Goal: Transaction & Acquisition: Purchase product/service

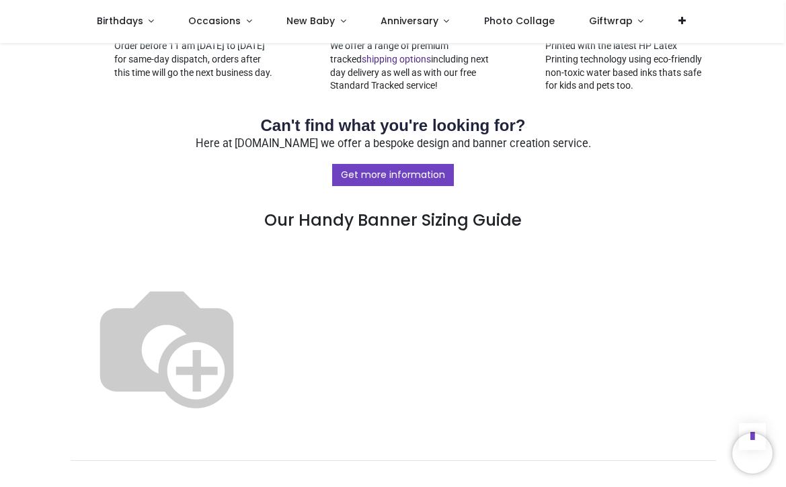
scroll to position [684, 0]
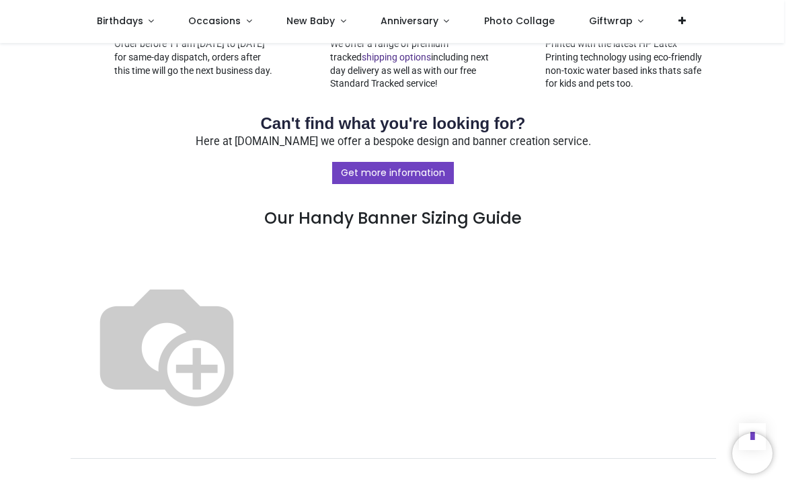
click at [253, 286] on img at bounding box center [167, 343] width 172 height 172
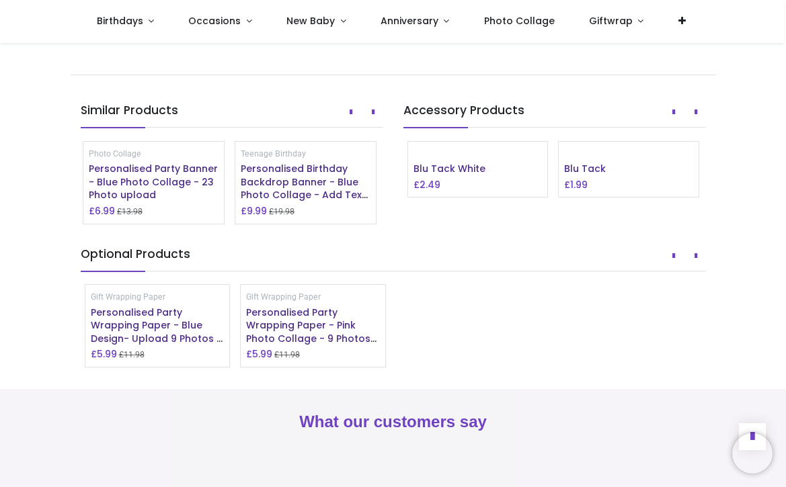
scroll to position [1070, 0]
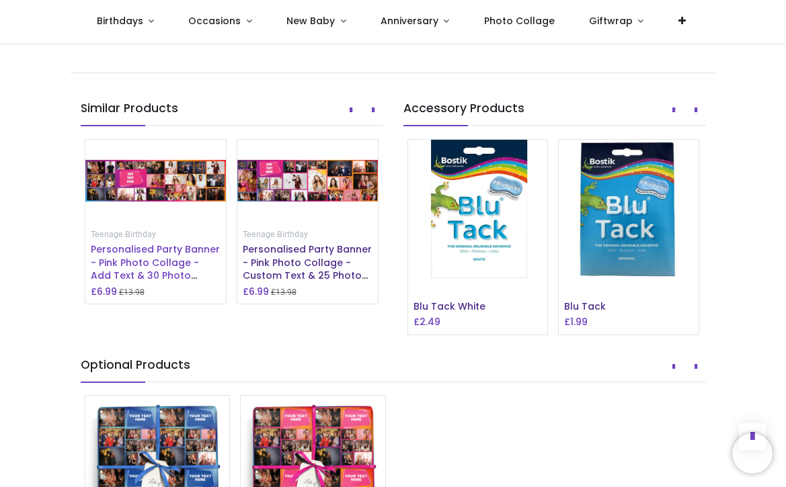
click at [153, 296] on span "Personalised Party Banner - Pink Photo Collage - Add Text & 30 Photo Upload" at bounding box center [155, 269] width 129 height 53
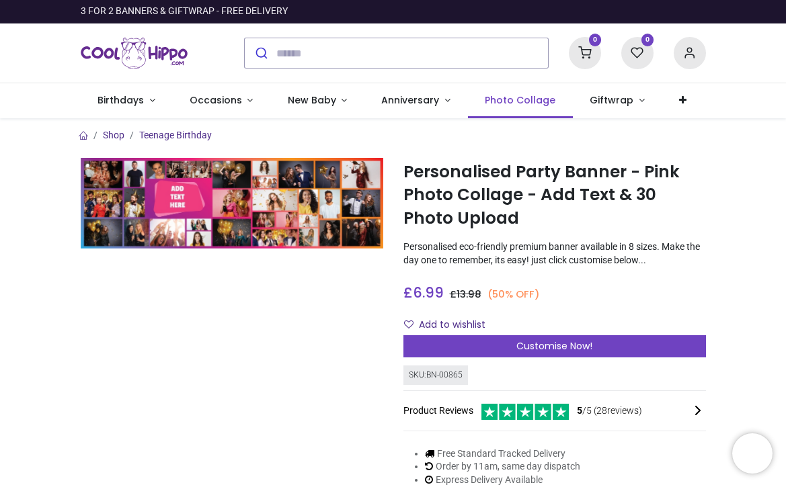
click at [500, 105] on span "Photo Collage" at bounding box center [520, 99] width 71 height 13
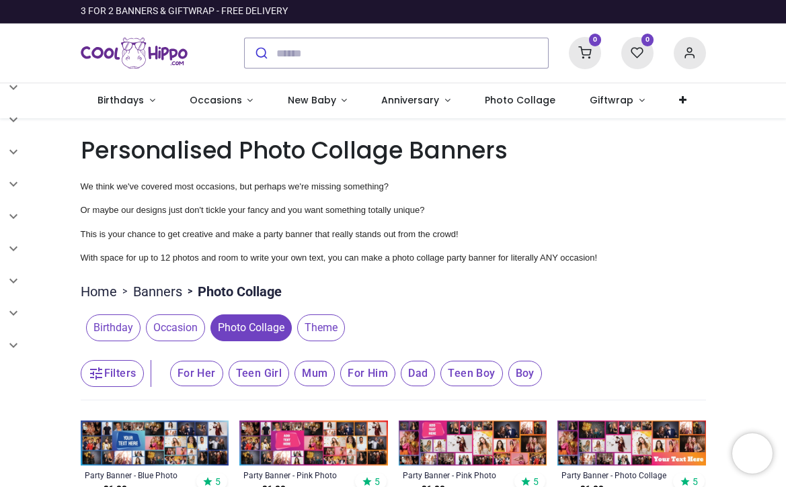
click at [205, 374] on span "For Her" at bounding box center [196, 374] width 53 height 26
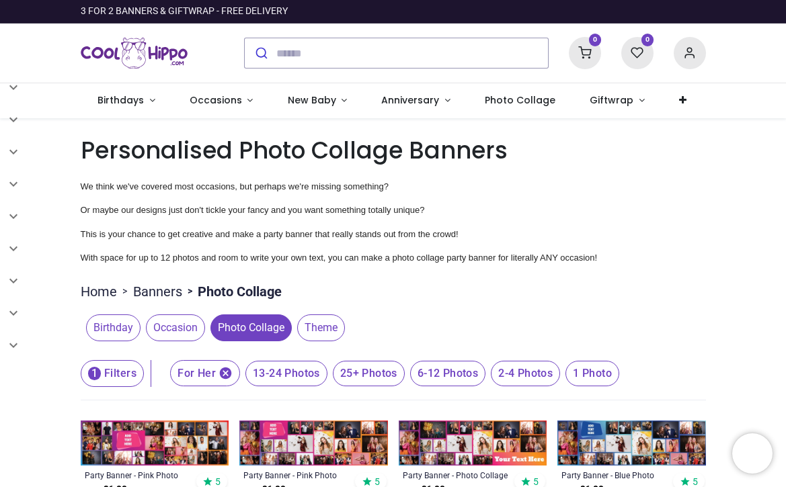
click at [373, 374] on span "25+ Photos" at bounding box center [369, 374] width 72 height 26
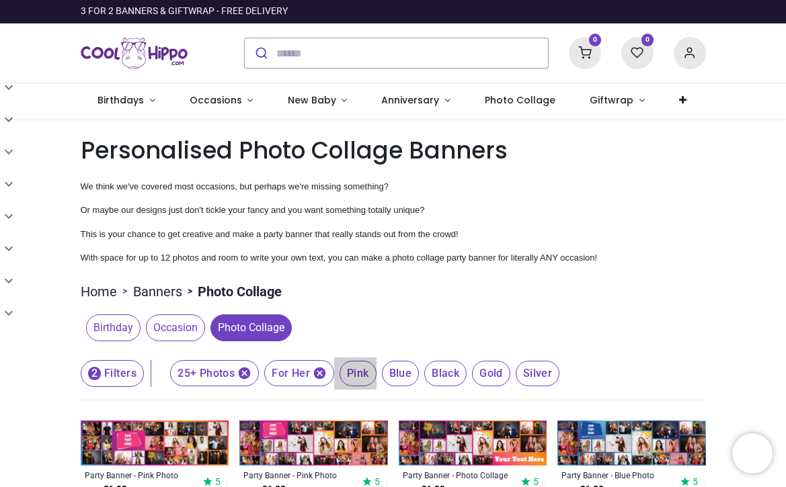
click at [358, 374] on span "Pink" at bounding box center [358, 374] width 37 height 26
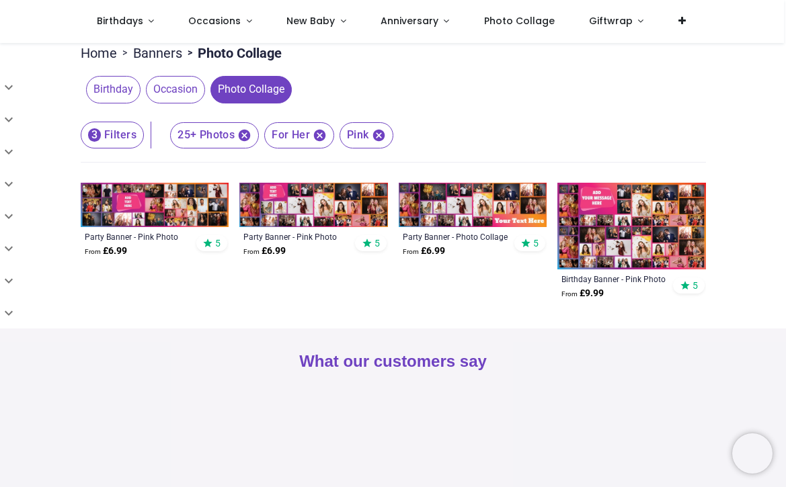
scroll to position [164, 0]
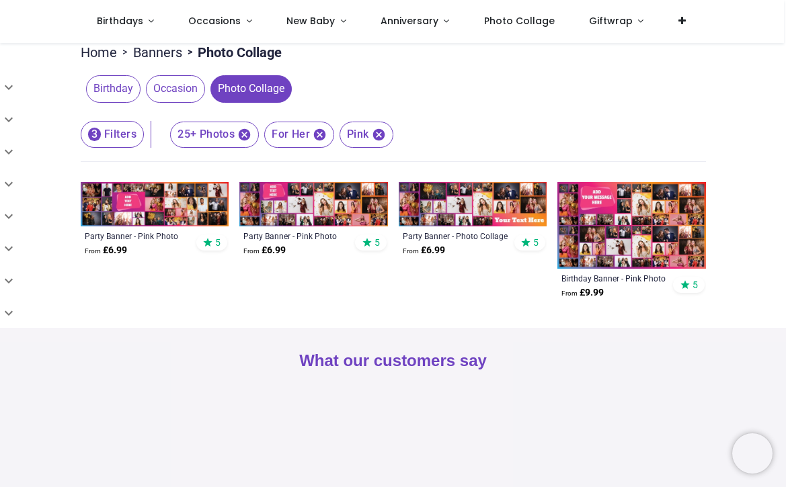
click at [645, 237] on img at bounding box center [631, 225] width 149 height 87
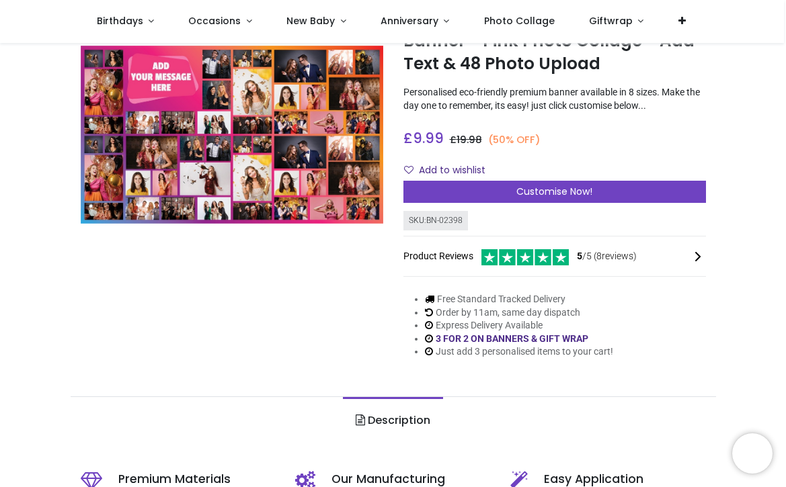
scroll to position [77, 0]
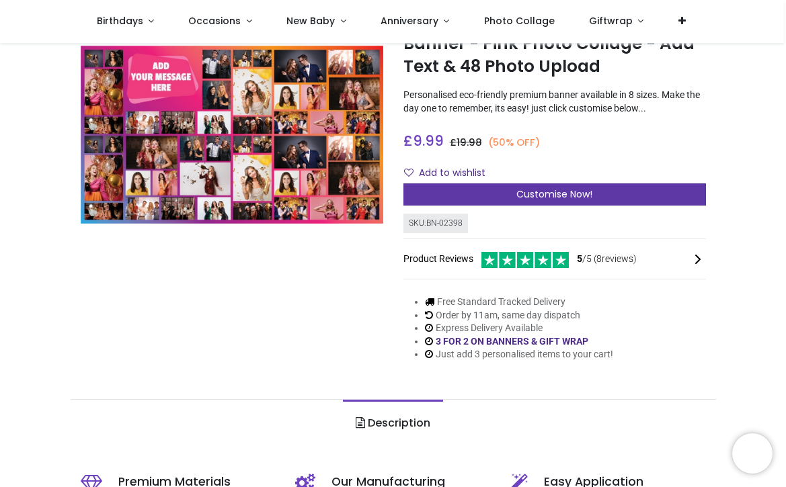
click at [604, 188] on div "Customise Now!" at bounding box center [554, 195] width 303 height 23
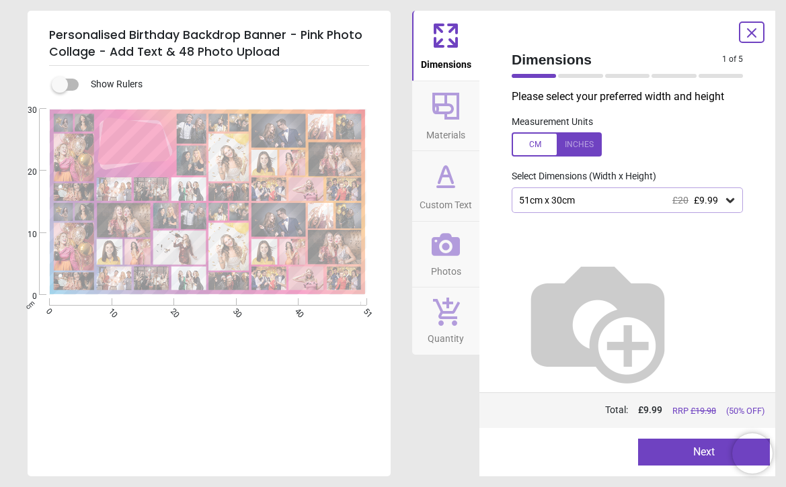
click at [729, 199] on icon at bounding box center [729, 200] width 13 height 13
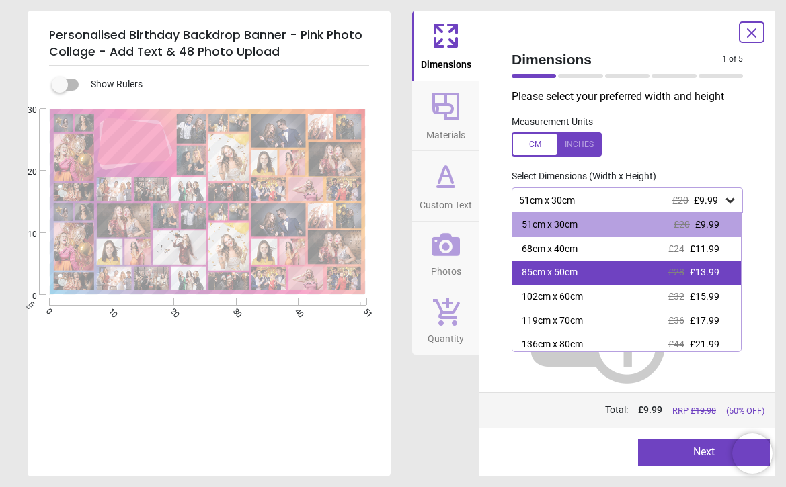
click at [644, 270] on div "85cm x 50cm £28 £13.99" at bounding box center [626, 273] width 229 height 24
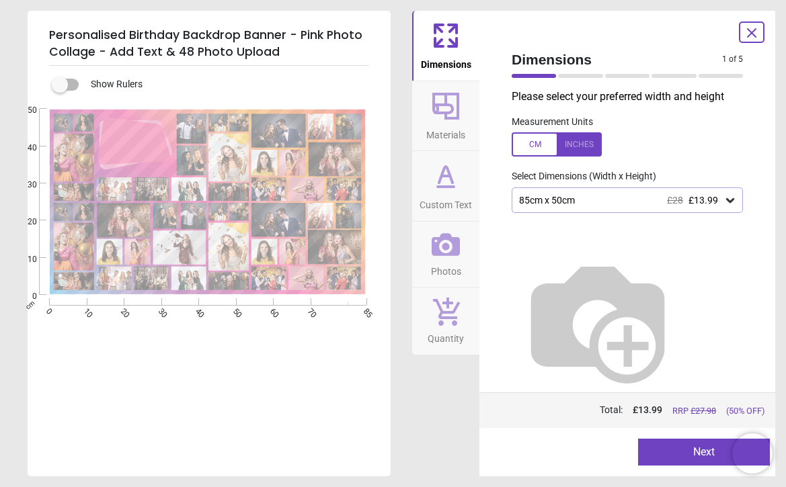
click at [693, 456] on button "Next" at bounding box center [704, 452] width 132 height 27
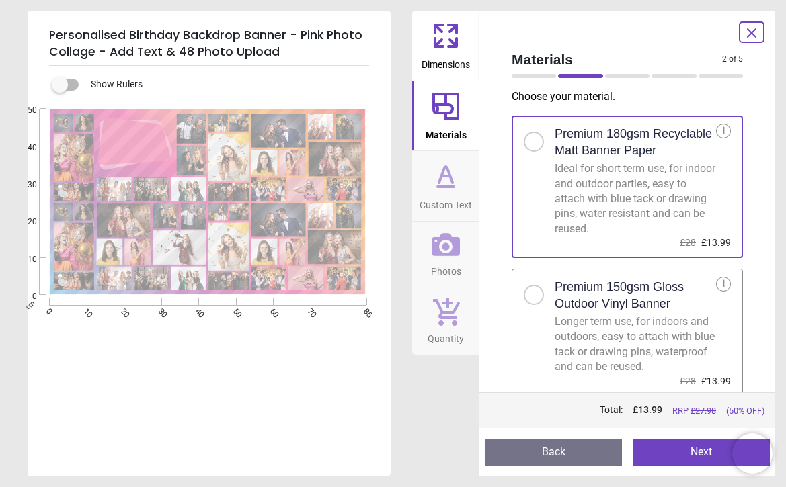
click at [693, 456] on button "Next" at bounding box center [701, 452] width 137 height 27
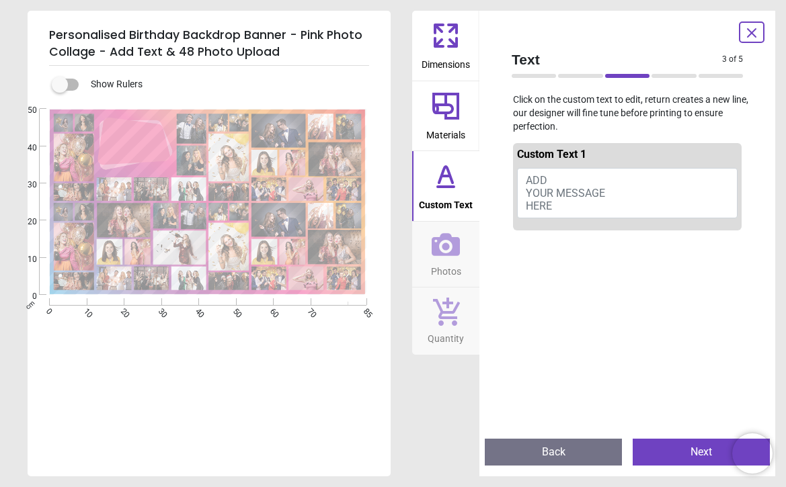
click at [538, 180] on span "ADD YOUR MESSAGE HERE" at bounding box center [565, 193] width 79 height 38
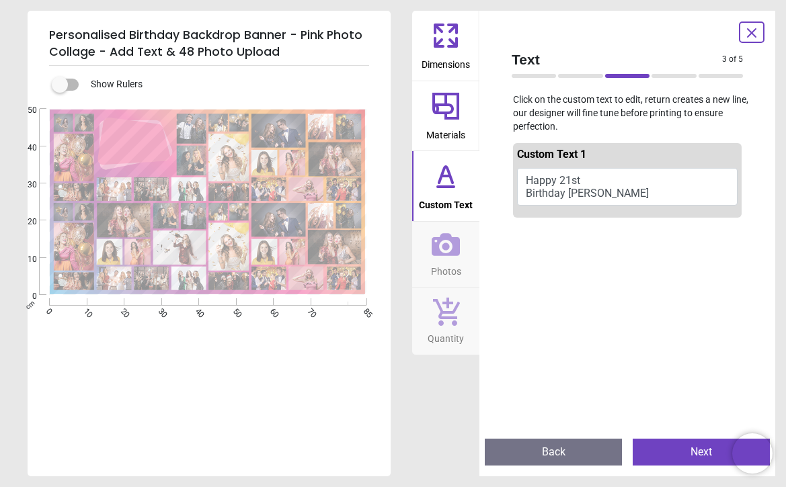
type textarea "**********"
click at [664, 451] on button "Next" at bounding box center [701, 452] width 137 height 27
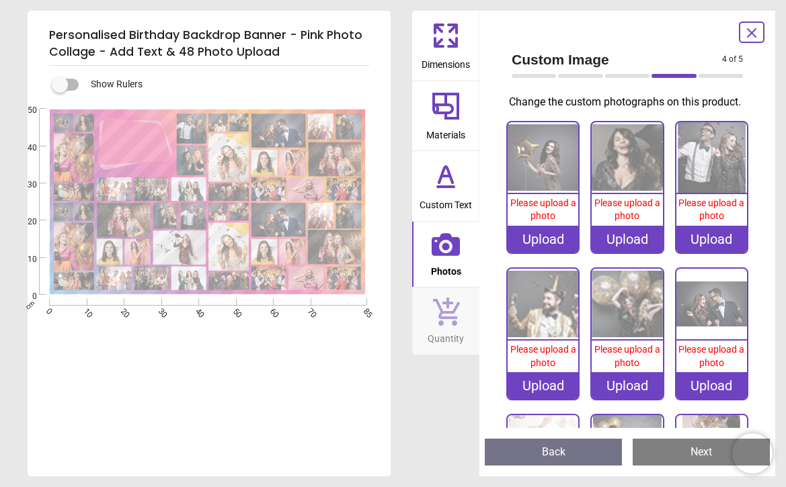
click at [539, 154] on img at bounding box center [543, 157] width 71 height 71
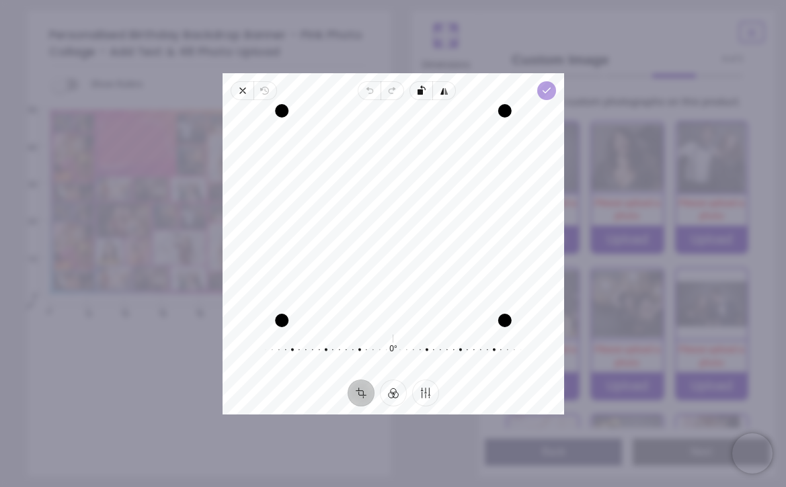
click at [545, 92] on polyline "button" at bounding box center [546, 90] width 7 height 5
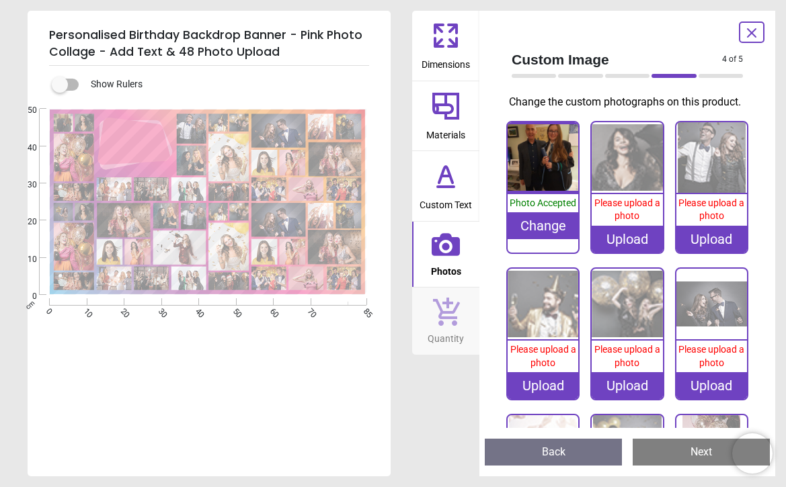
click at [631, 153] on img at bounding box center [627, 157] width 71 height 71
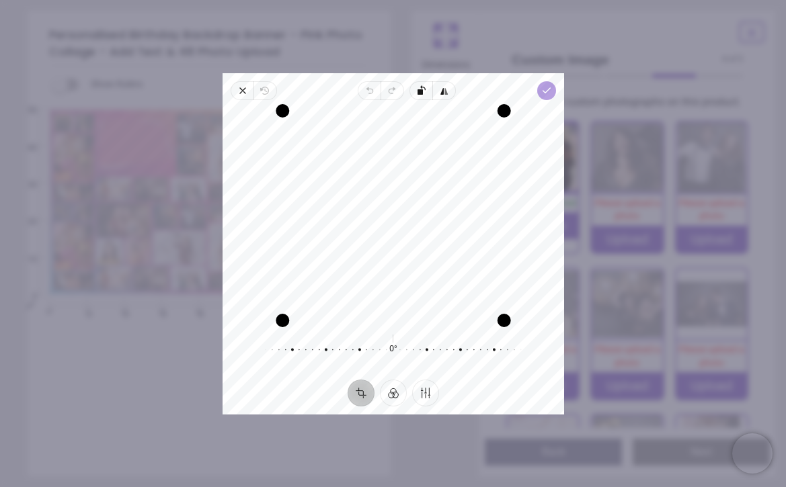
click at [547, 91] on polyline "button" at bounding box center [546, 90] width 7 height 5
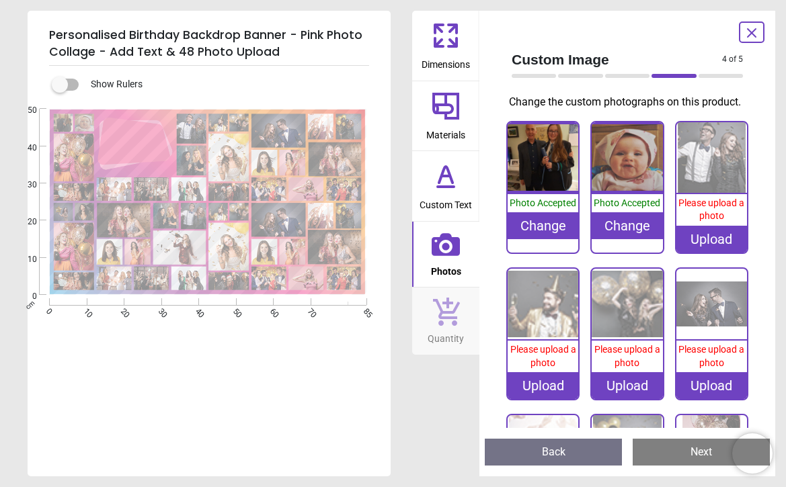
click at [704, 156] on img at bounding box center [711, 157] width 71 height 71
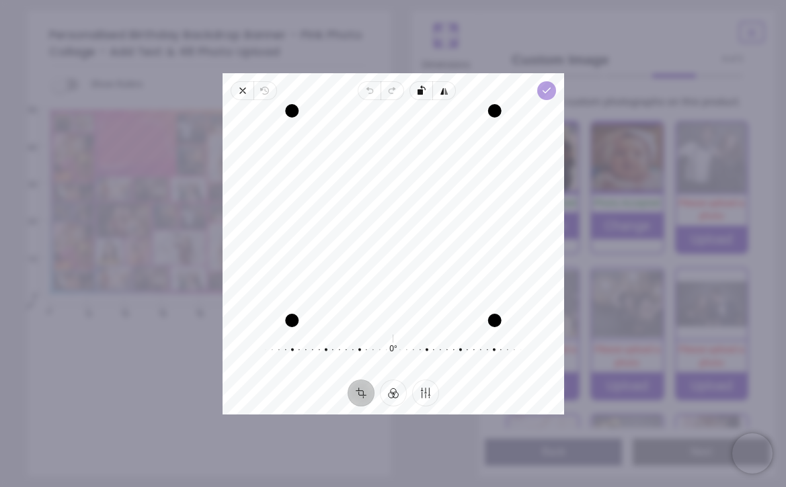
click at [549, 88] on icon "button" at bounding box center [546, 90] width 11 height 11
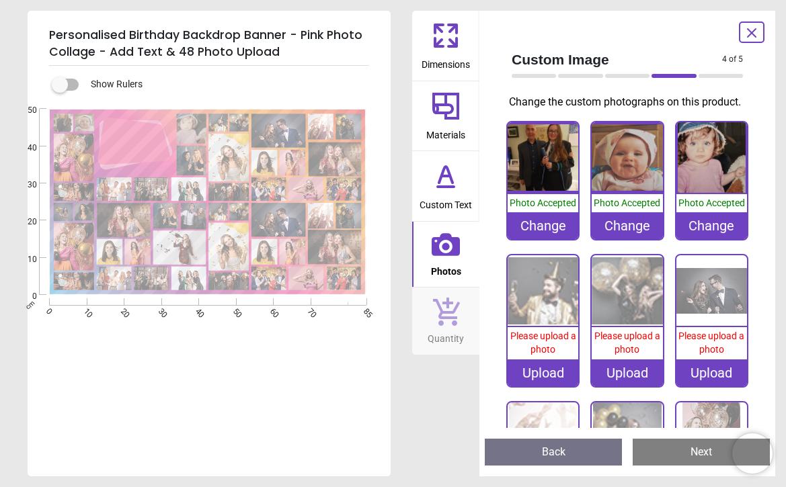
click at [545, 309] on img at bounding box center [543, 290] width 71 height 71
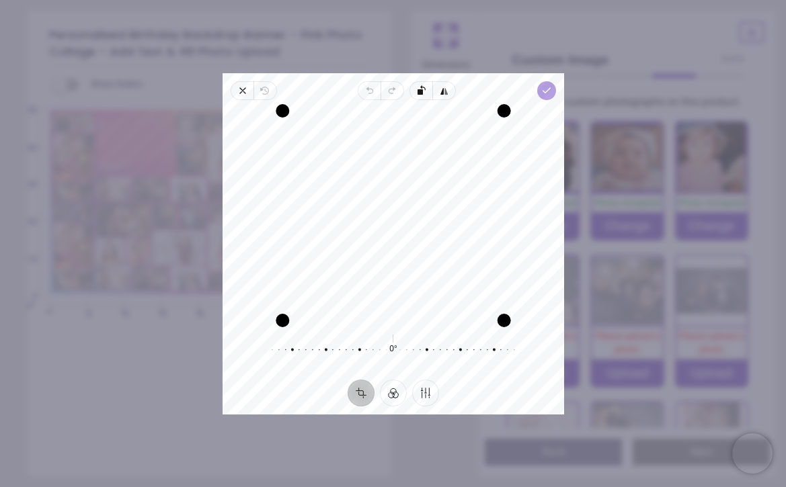
click at [549, 95] on icon "button" at bounding box center [546, 90] width 11 height 11
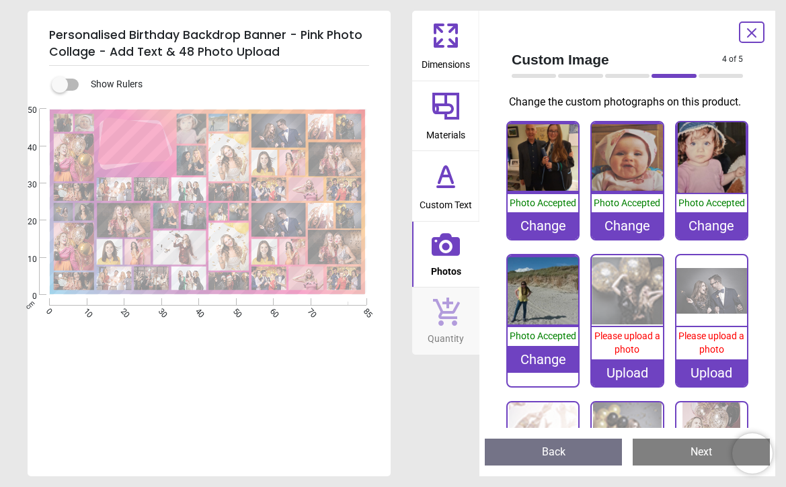
click at [623, 296] on img at bounding box center [627, 290] width 71 height 71
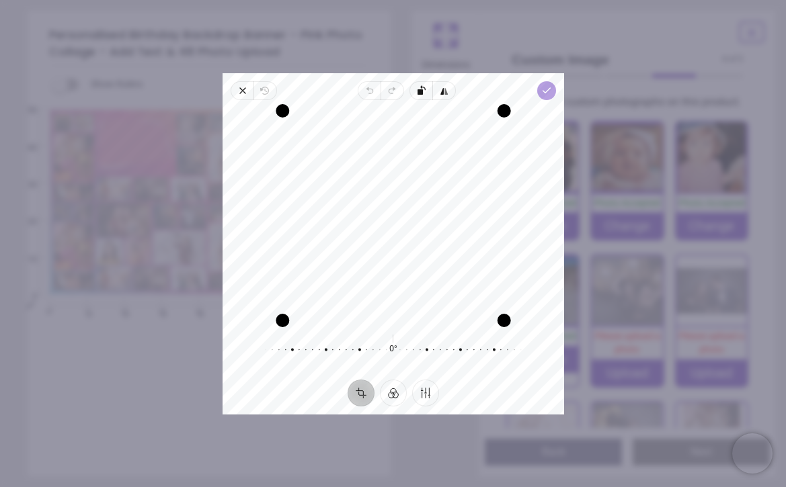
click at [546, 88] on icon "button" at bounding box center [546, 90] width 11 height 11
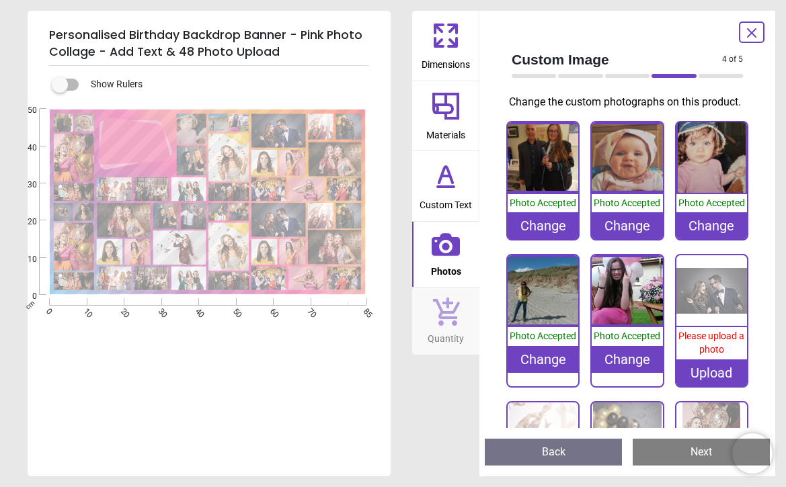
click at [713, 288] on img at bounding box center [711, 290] width 71 height 71
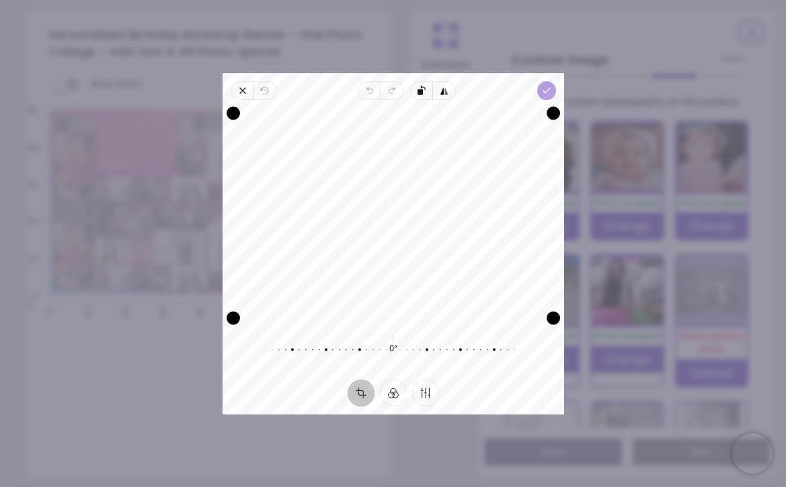
click at [544, 93] on icon "button" at bounding box center [546, 90] width 11 height 11
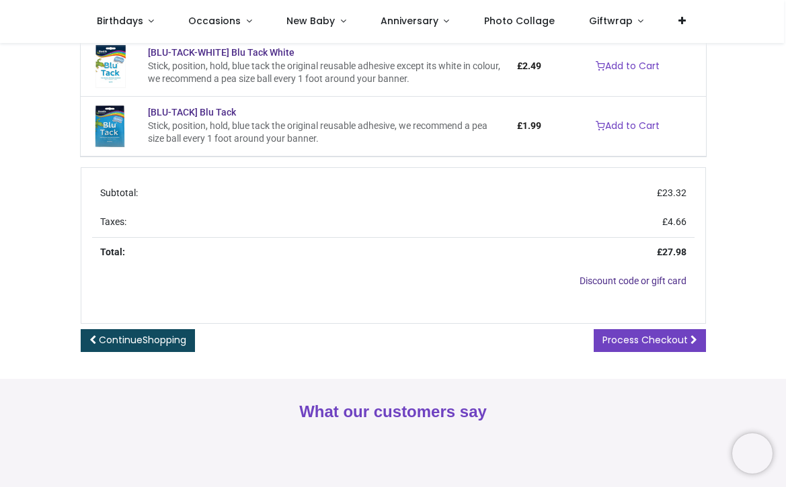
scroll to position [315, 0]
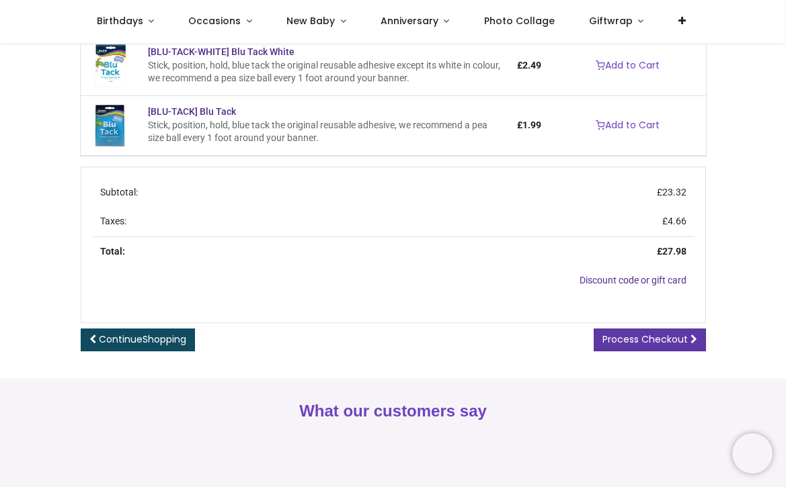
click at [643, 333] on span "Process Checkout" at bounding box center [644, 339] width 85 height 13
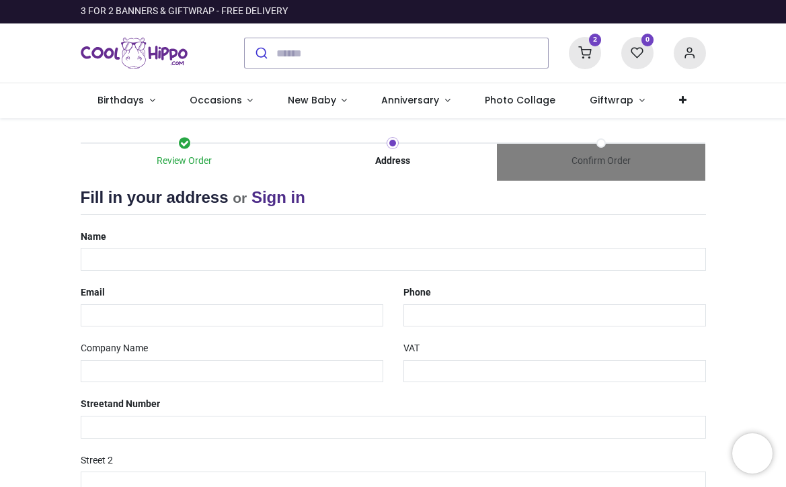
select select "***"
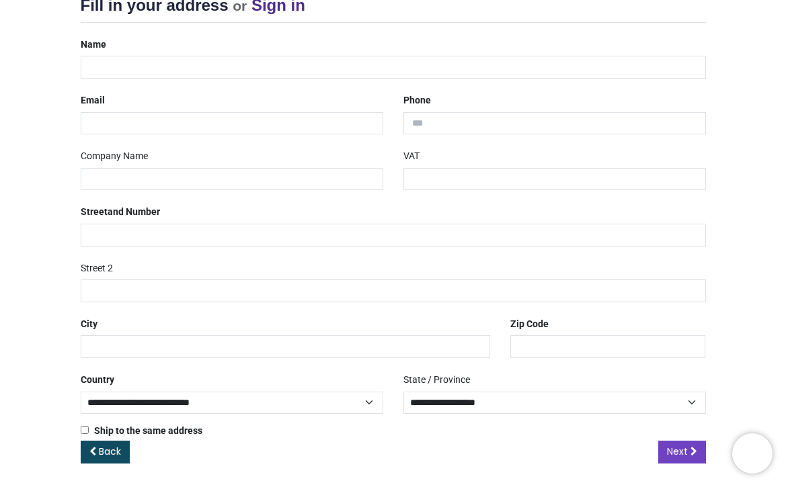
scroll to position [191, 0]
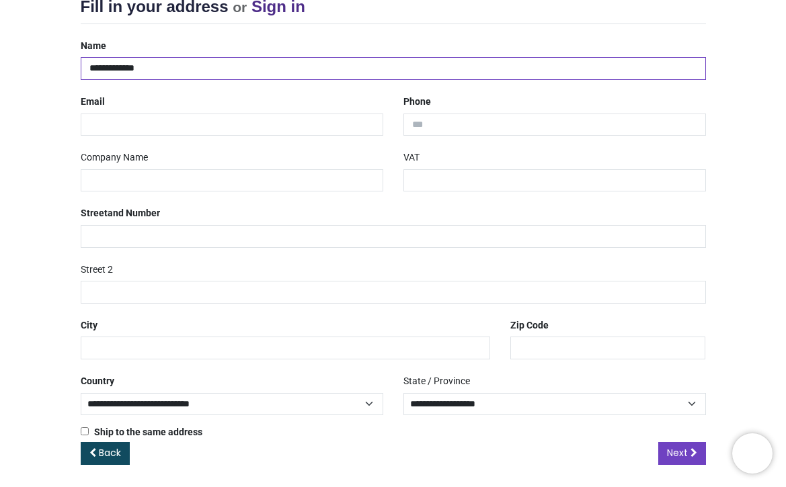
type input "**********"
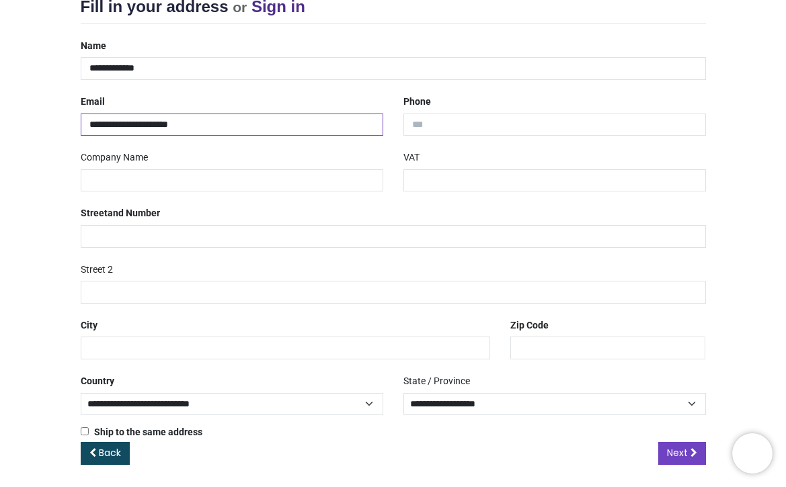
type input "**********"
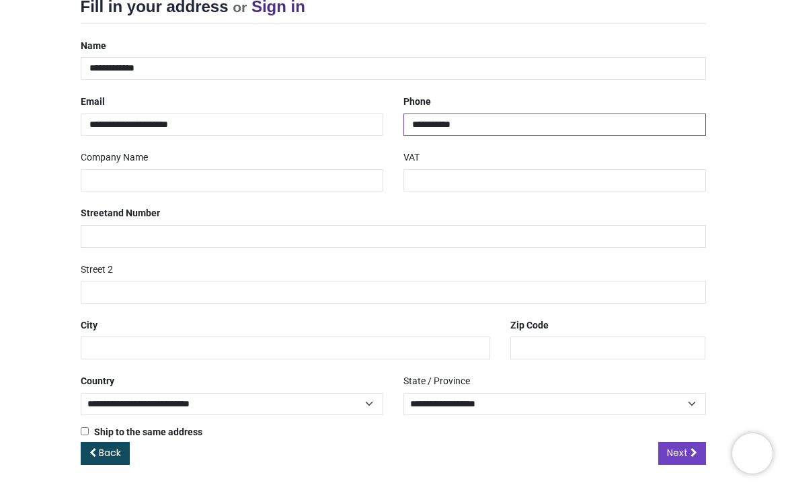
type input "**********"
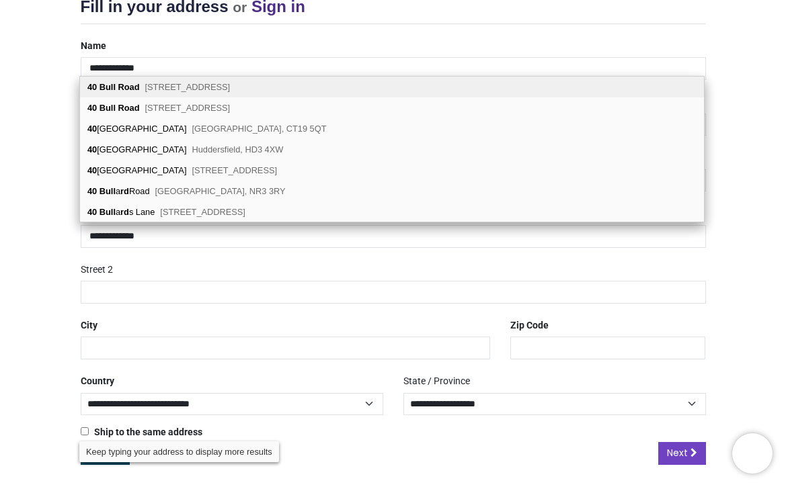
click at [231, 87] on span "Clarkston, Glasgow, G76 8EQ" at bounding box center [187, 87] width 85 height 10
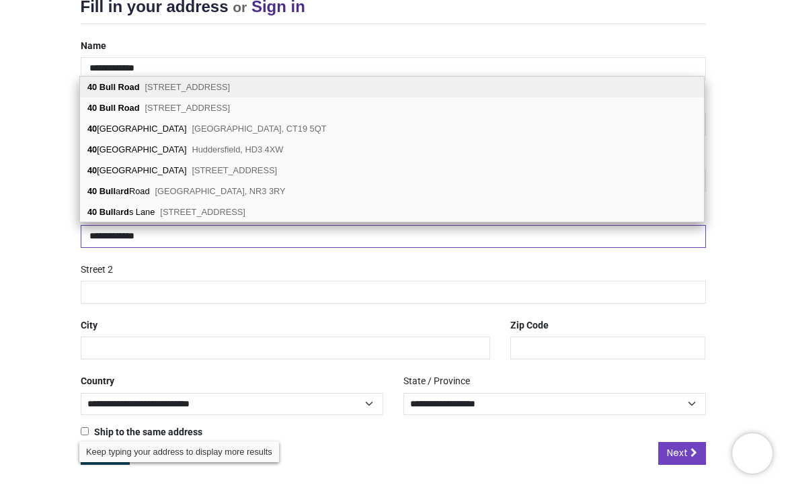
type input "**********"
type input "*********"
type input "*******"
select select "***"
type input "*******"
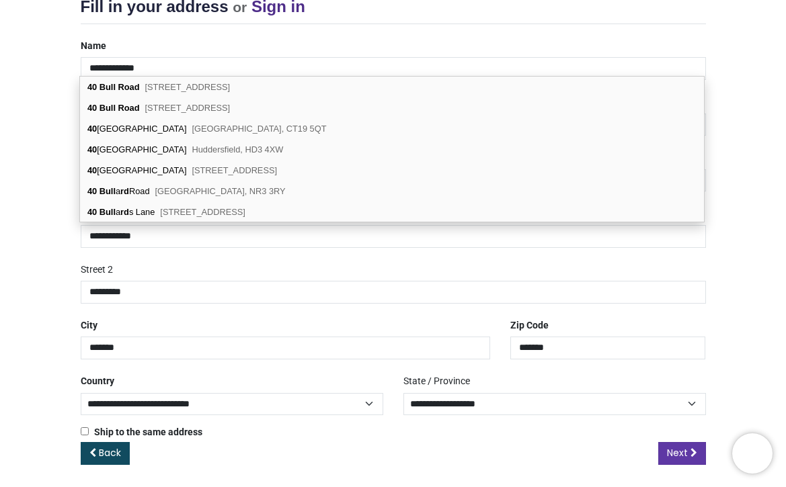
click at [681, 451] on span "Next" at bounding box center [677, 452] width 21 height 13
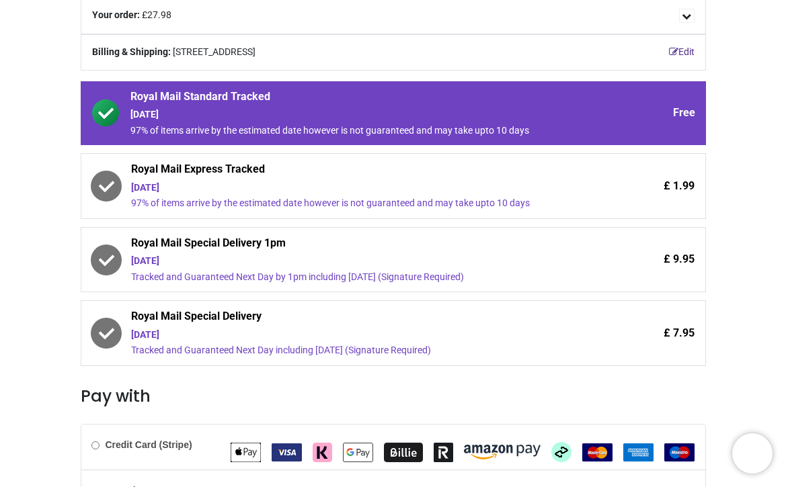
scroll to position [187, 0]
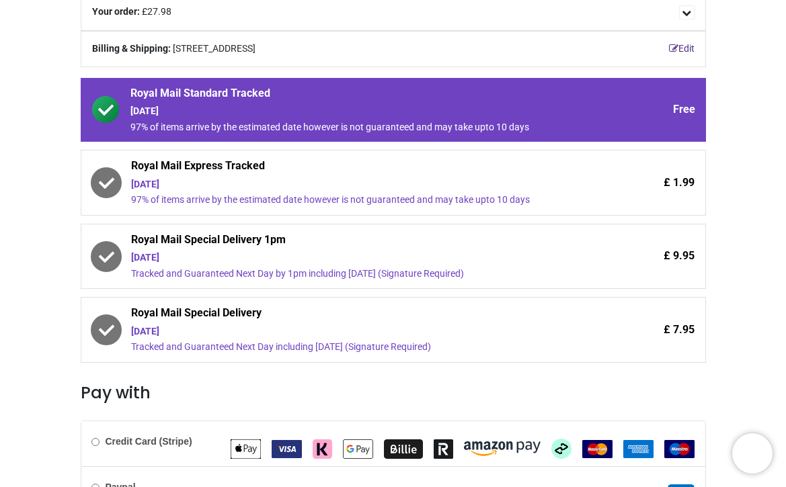
click at [241, 325] on div "Tuesday 16th September" at bounding box center [356, 331] width 450 height 13
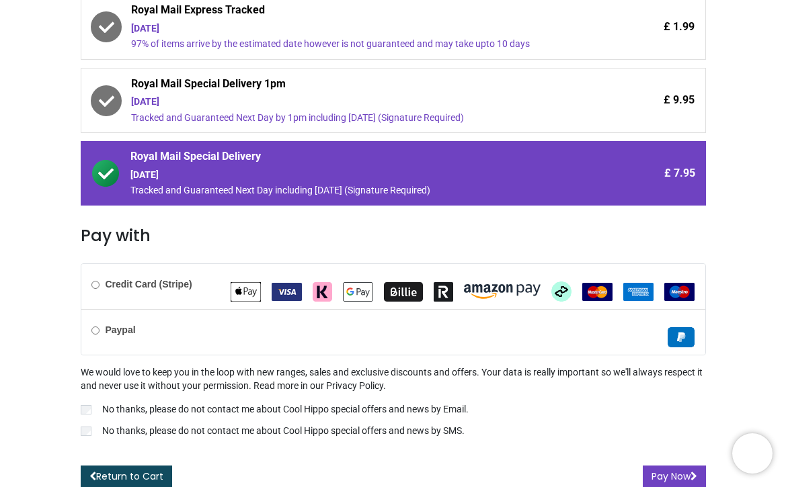
scroll to position [343, 0]
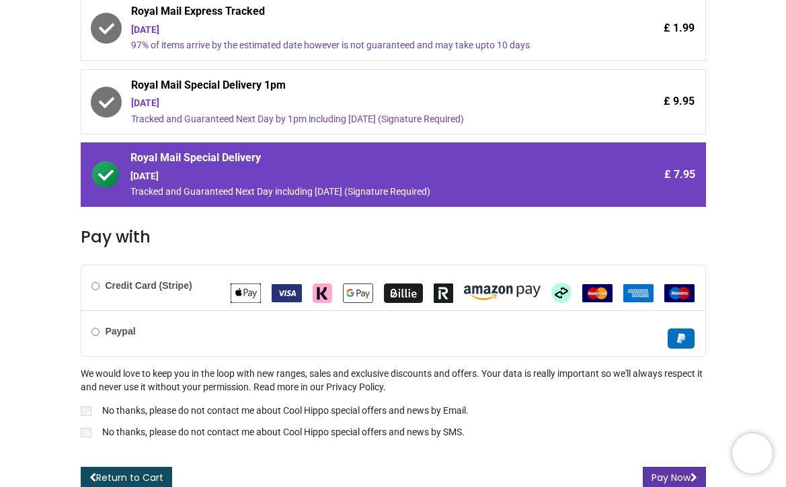
click at [664, 472] on button "Pay Now" at bounding box center [674, 478] width 63 height 23
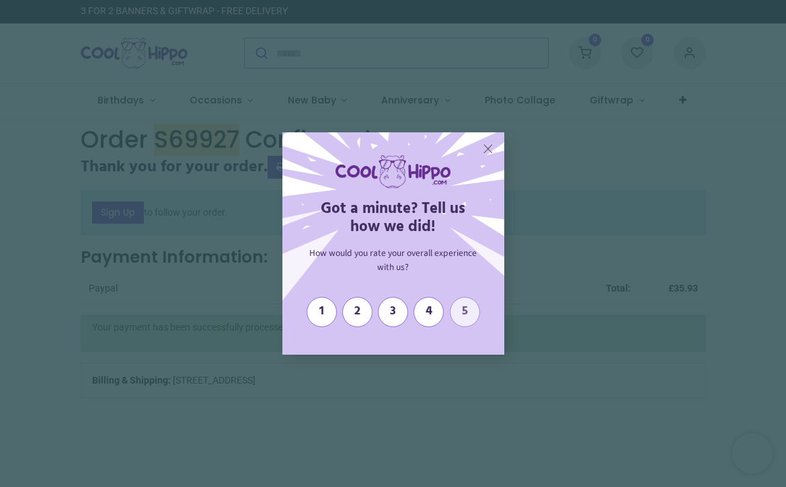
click at [463, 317] on span "5" at bounding box center [464, 312] width 19 height 15
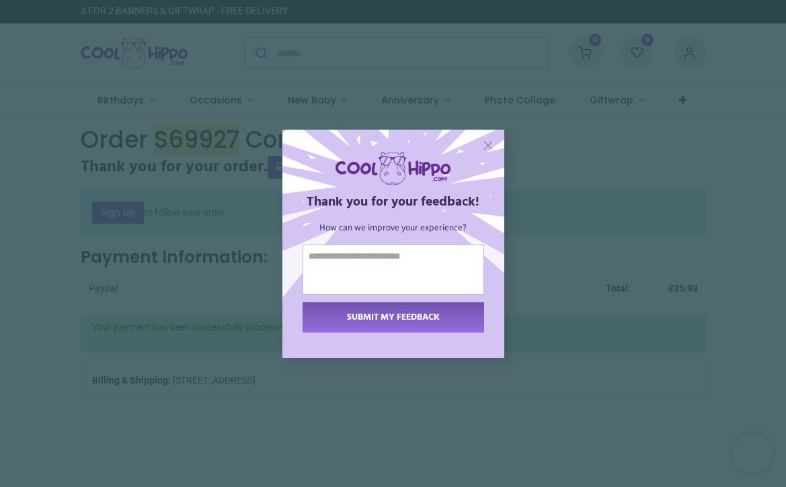
click at [487, 143] on span "X" at bounding box center [488, 145] width 11 height 15
